Goal: Transaction & Acquisition: Purchase product/service

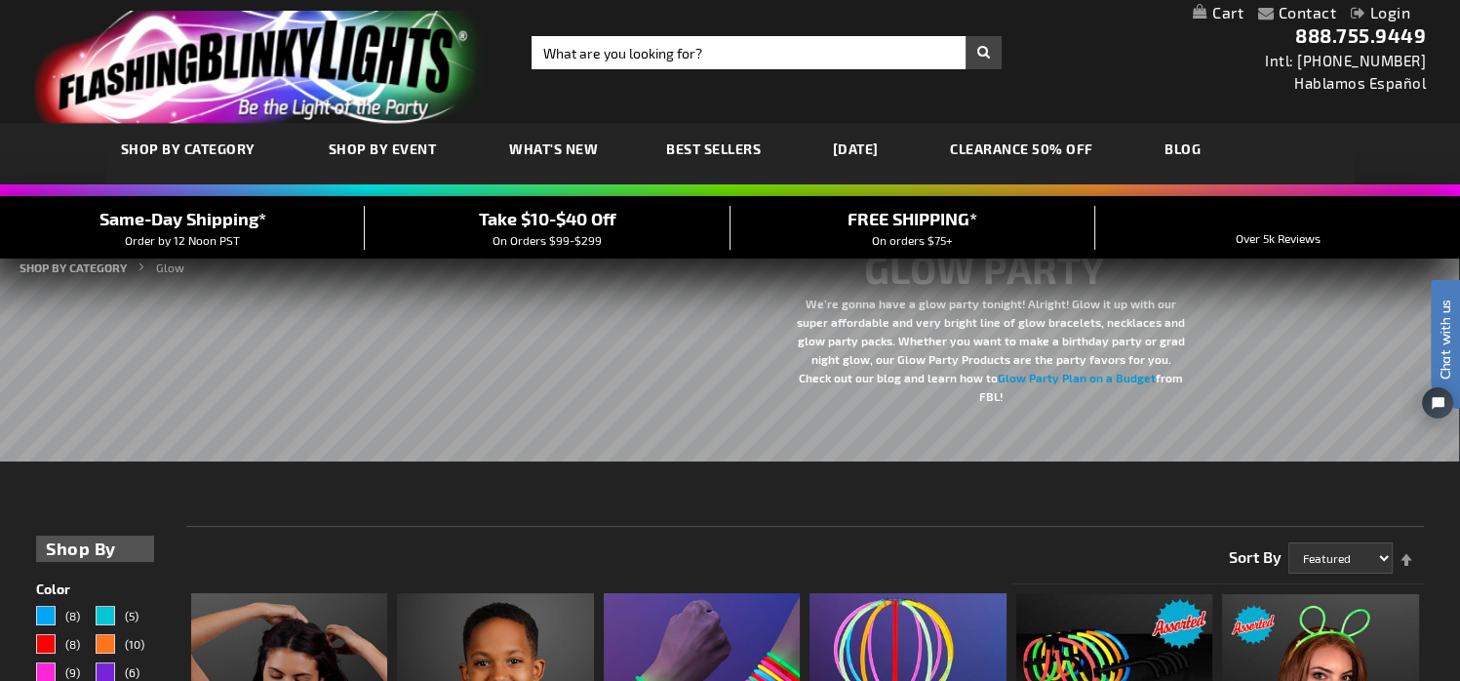
click at [846, 151] on link "[DATE]" at bounding box center [856, 148] width 75 height 65
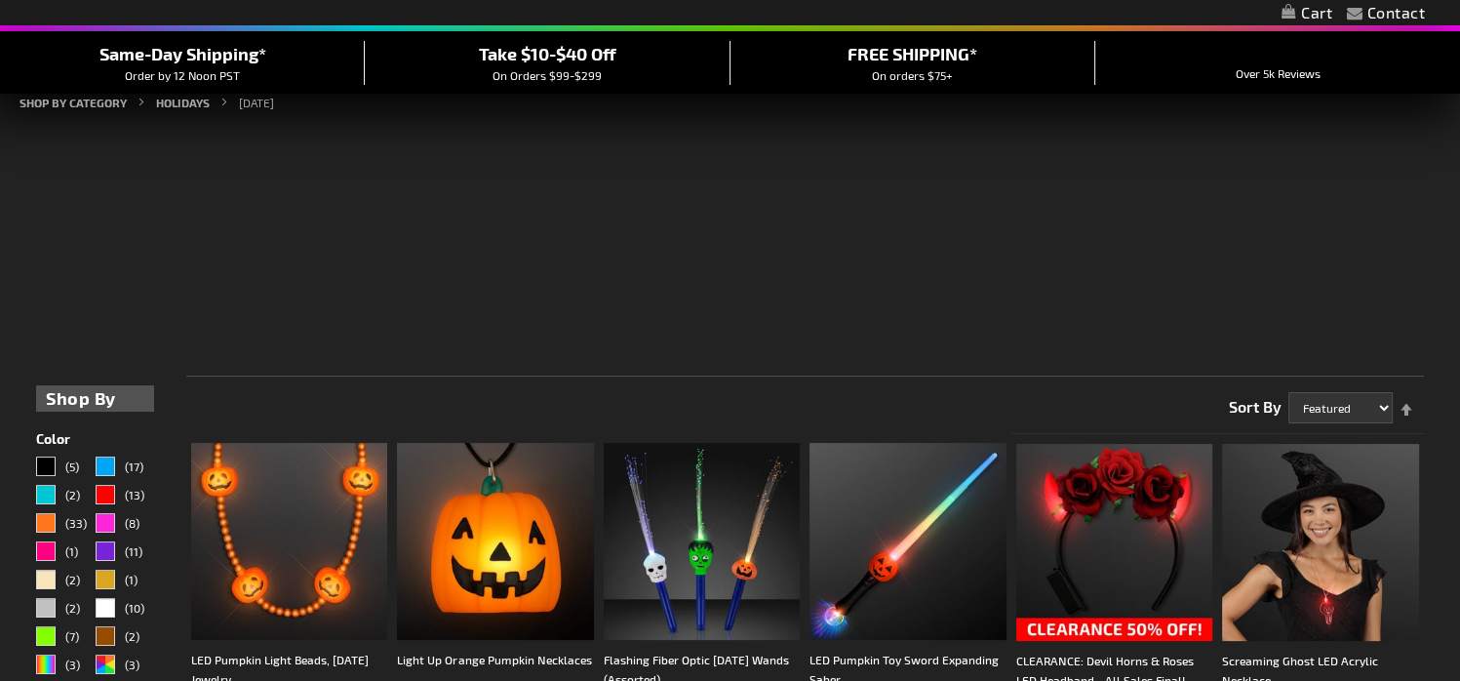
scroll to position [162, 0]
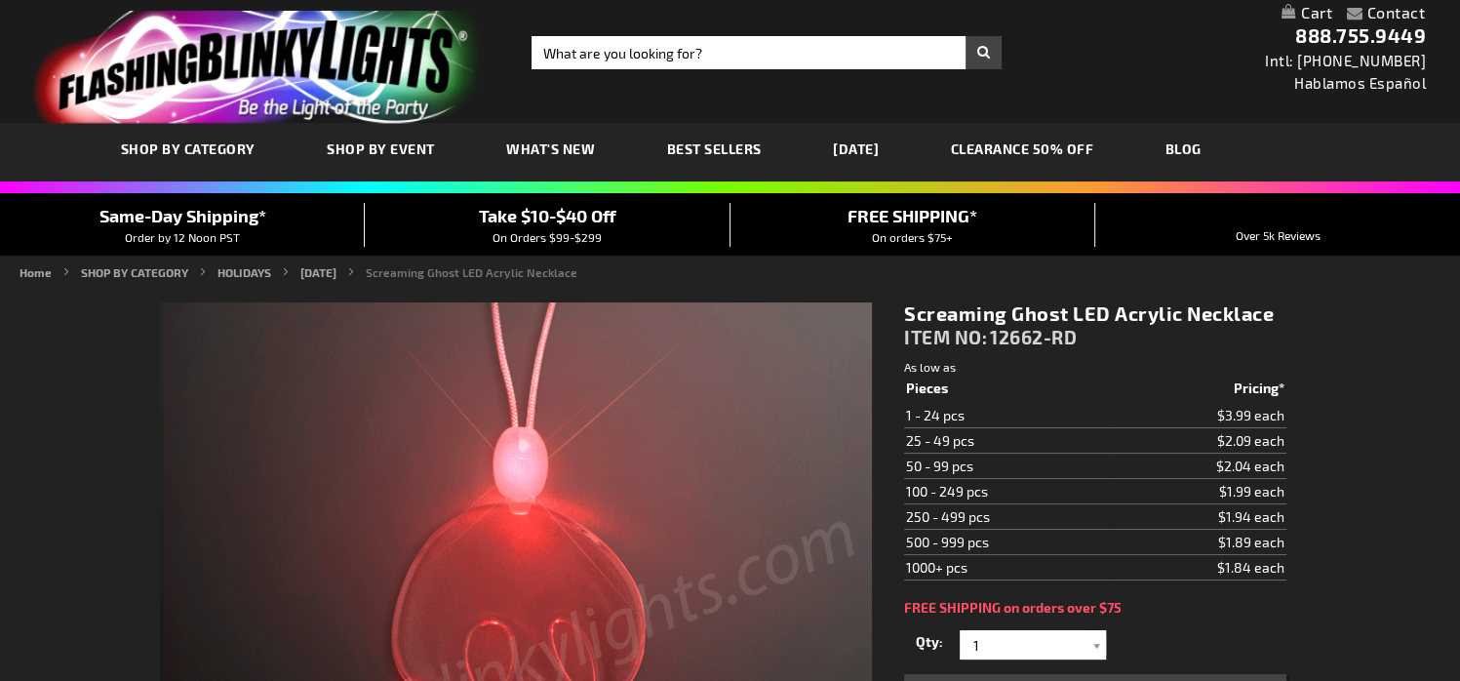
scroll to position [162, 0]
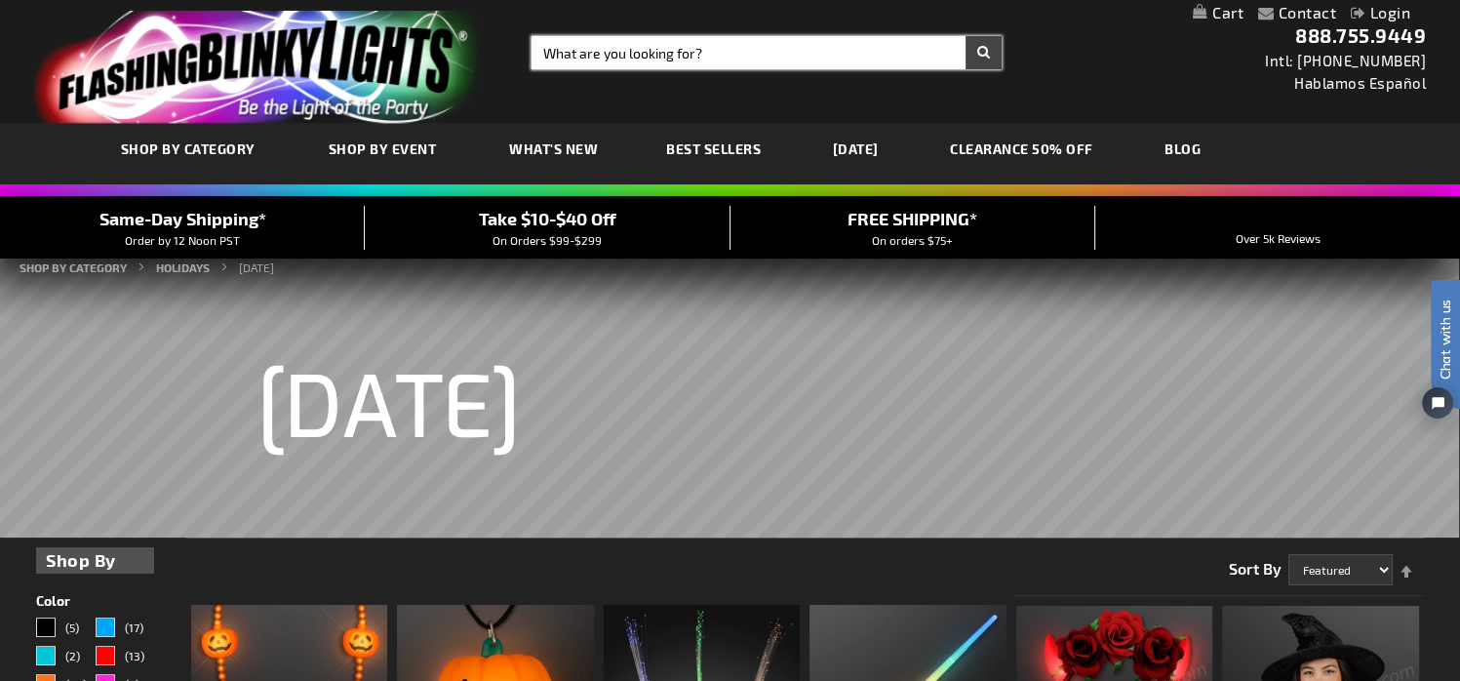
click at [551, 51] on input "Search" at bounding box center [767, 52] width 470 height 33
type input "12662"
click at [966, 36] on button "Search" at bounding box center [984, 52] width 36 height 33
